Goal: Information Seeking & Learning: Find specific fact

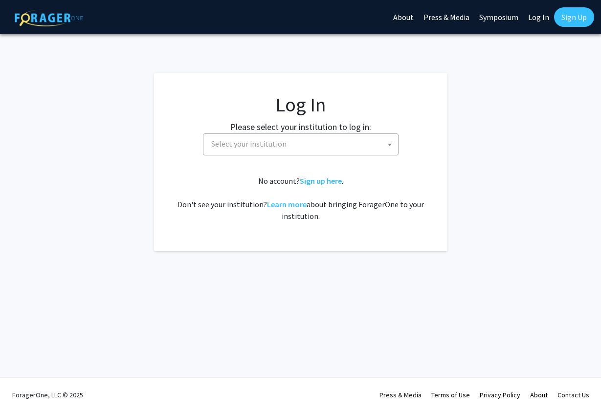
click at [358, 142] on span "Select your institution" at bounding box center [302, 144] width 191 height 20
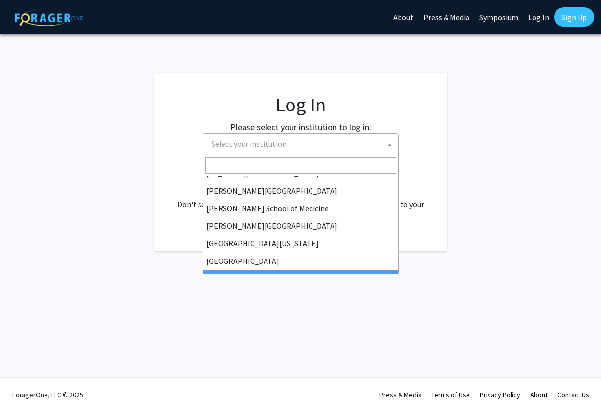
scroll to position [342, 0]
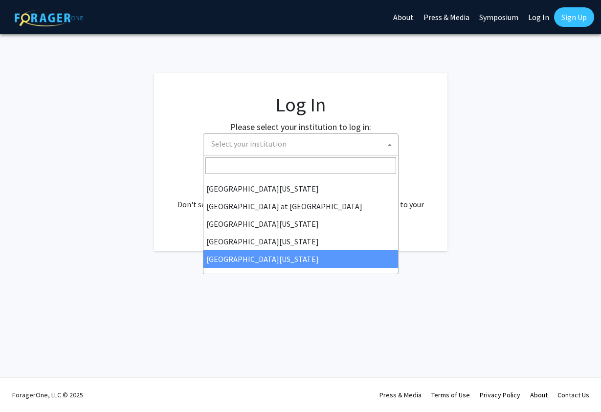
select select "33"
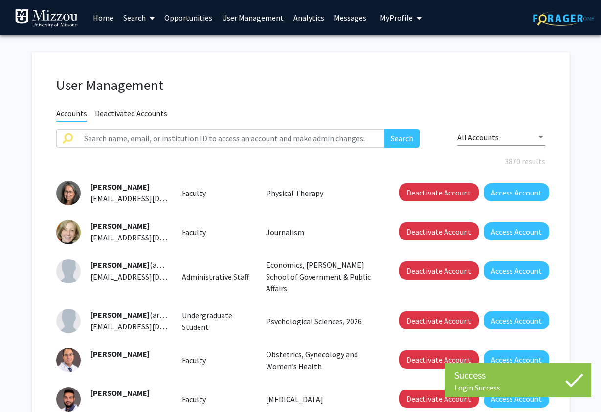
click at [130, 15] on link "Search" at bounding box center [138, 17] width 41 height 34
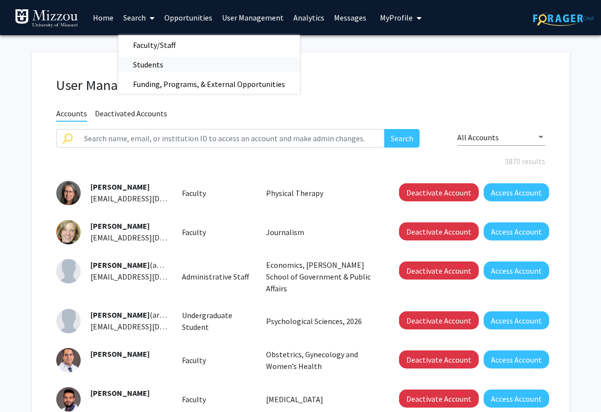
click at [140, 67] on span "Students" at bounding box center [148, 65] width 60 height 20
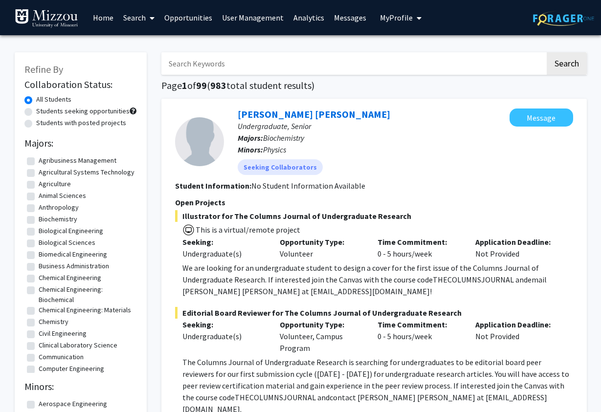
click at [216, 68] on input "Search Keywords" at bounding box center [353, 63] width 384 height 22
click at [547, 52] on button "Search" at bounding box center [567, 63] width 40 height 22
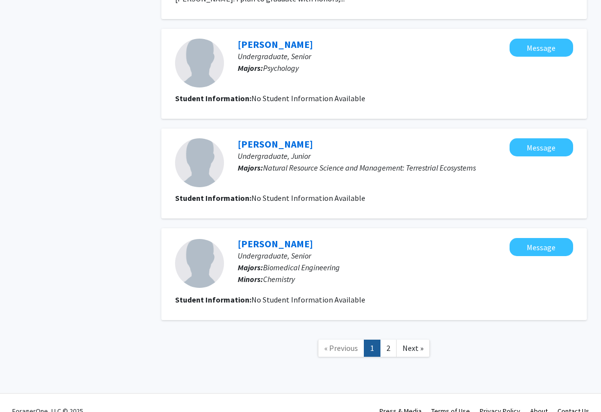
scroll to position [916, 0]
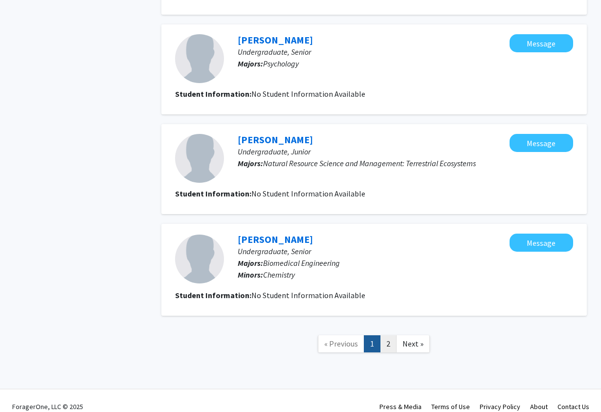
click at [386, 336] on link "2" at bounding box center [388, 344] width 17 height 17
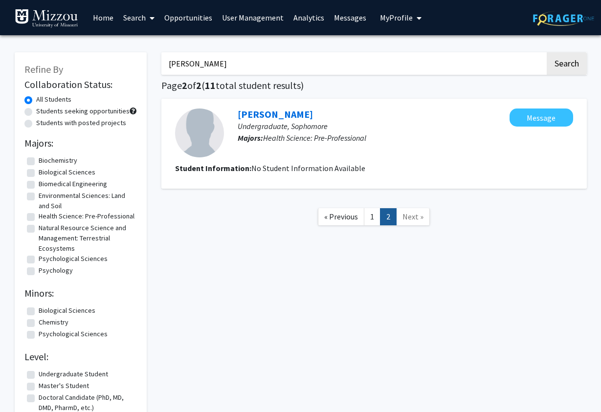
drag, startPoint x: 209, startPoint y: 66, endPoint x: 39, endPoint y: 65, distance: 170.2
click at [161, 65] on input "[PERSON_NAME]" at bounding box center [353, 63] width 384 height 22
click at [547, 52] on button "Search" at bounding box center [567, 63] width 40 height 22
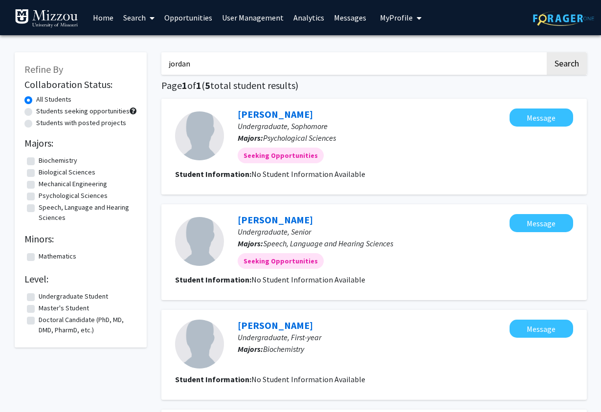
drag, startPoint x: 206, startPoint y: 57, endPoint x: 88, endPoint y: 66, distance: 118.7
click at [161, 66] on input "jordan" at bounding box center [353, 63] width 384 height 22
click at [547, 52] on button "Search" at bounding box center [567, 63] width 40 height 22
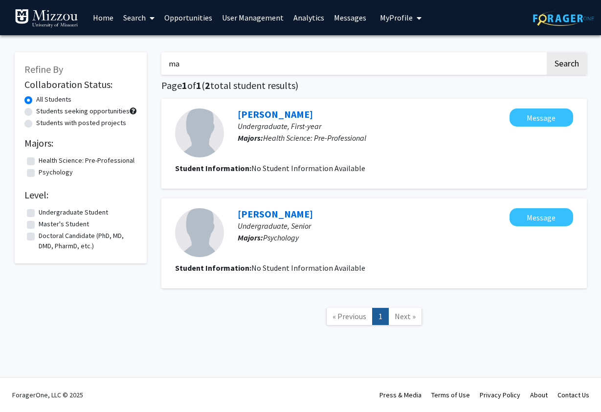
type input "m"
click at [547, 52] on button "Search" at bounding box center [567, 63] width 40 height 22
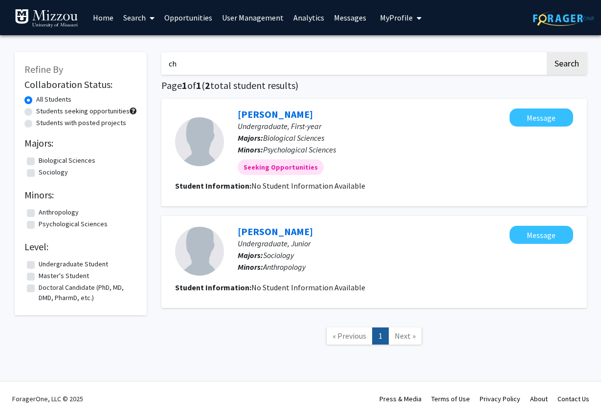
type input "c"
click at [547, 52] on button "Search" at bounding box center [567, 63] width 40 height 22
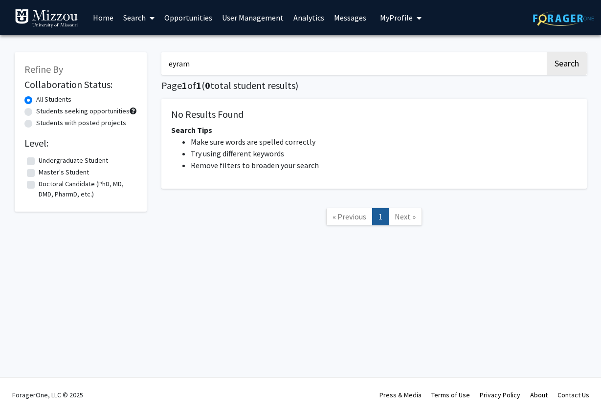
drag, startPoint x: 200, startPoint y: 64, endPoint x: 150, endPoint y: 60, distance: 50.0
click at [161, 60] on input "eyram" at bounding box center [353, 63] width 384 height 22
type input "[PERSON_NAME]"
click at [547, 52] on button "Search" at bounding box center [567, 63] width 40 height 22
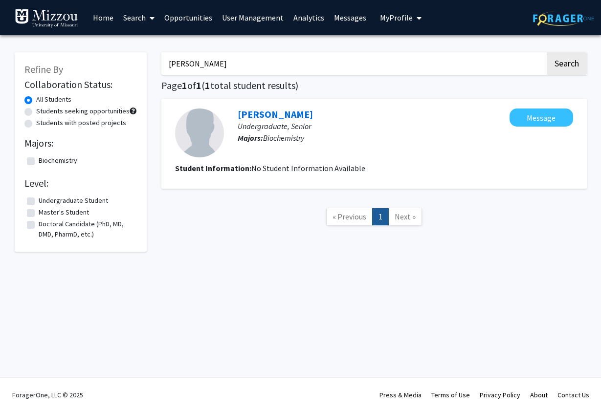
click at [107, 18] on link "Home" at bounding box center [103, 17] width 30 height 34
